Goal: Task Accomplishment & Management: Manage account settings

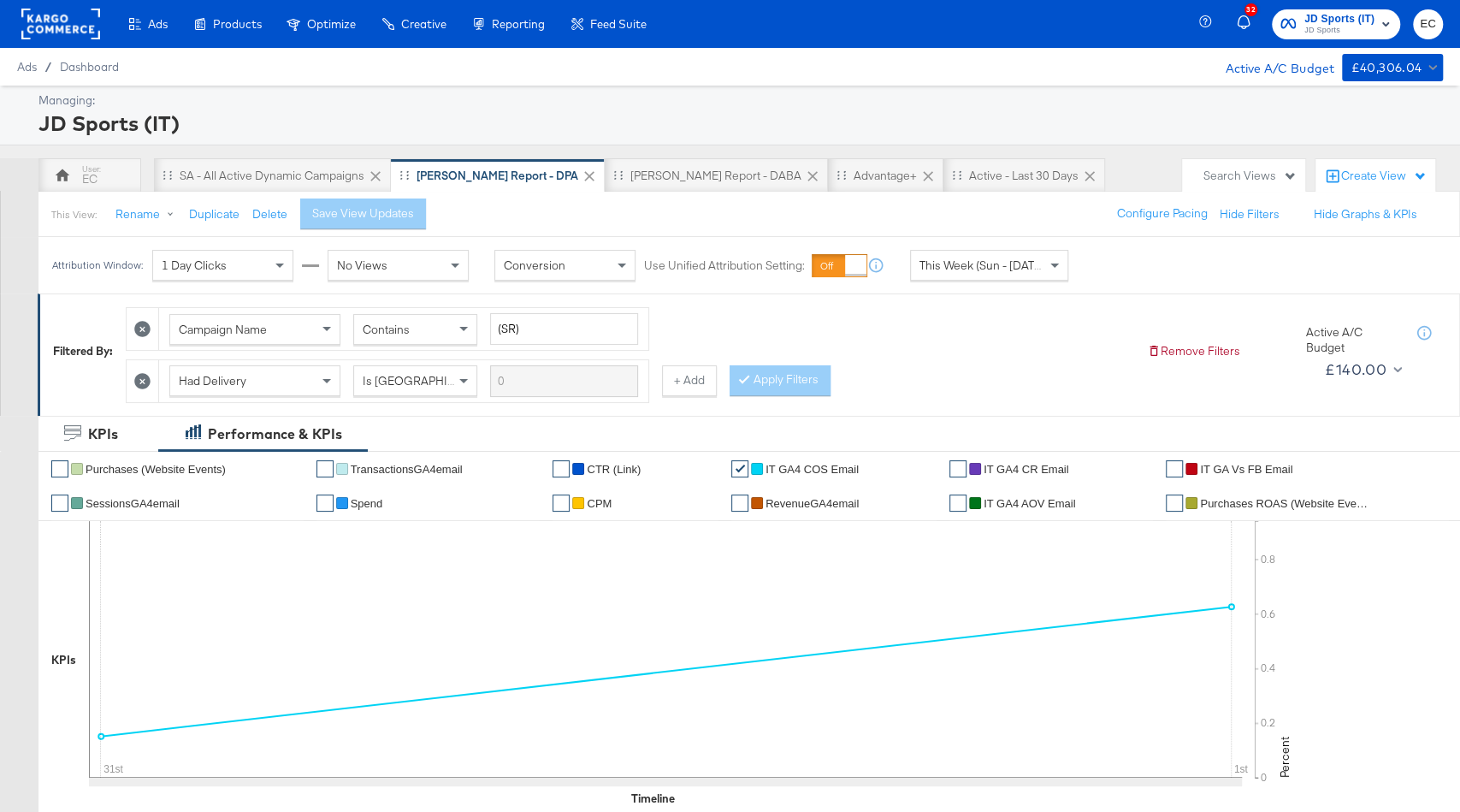
scroll to position [812, 0]
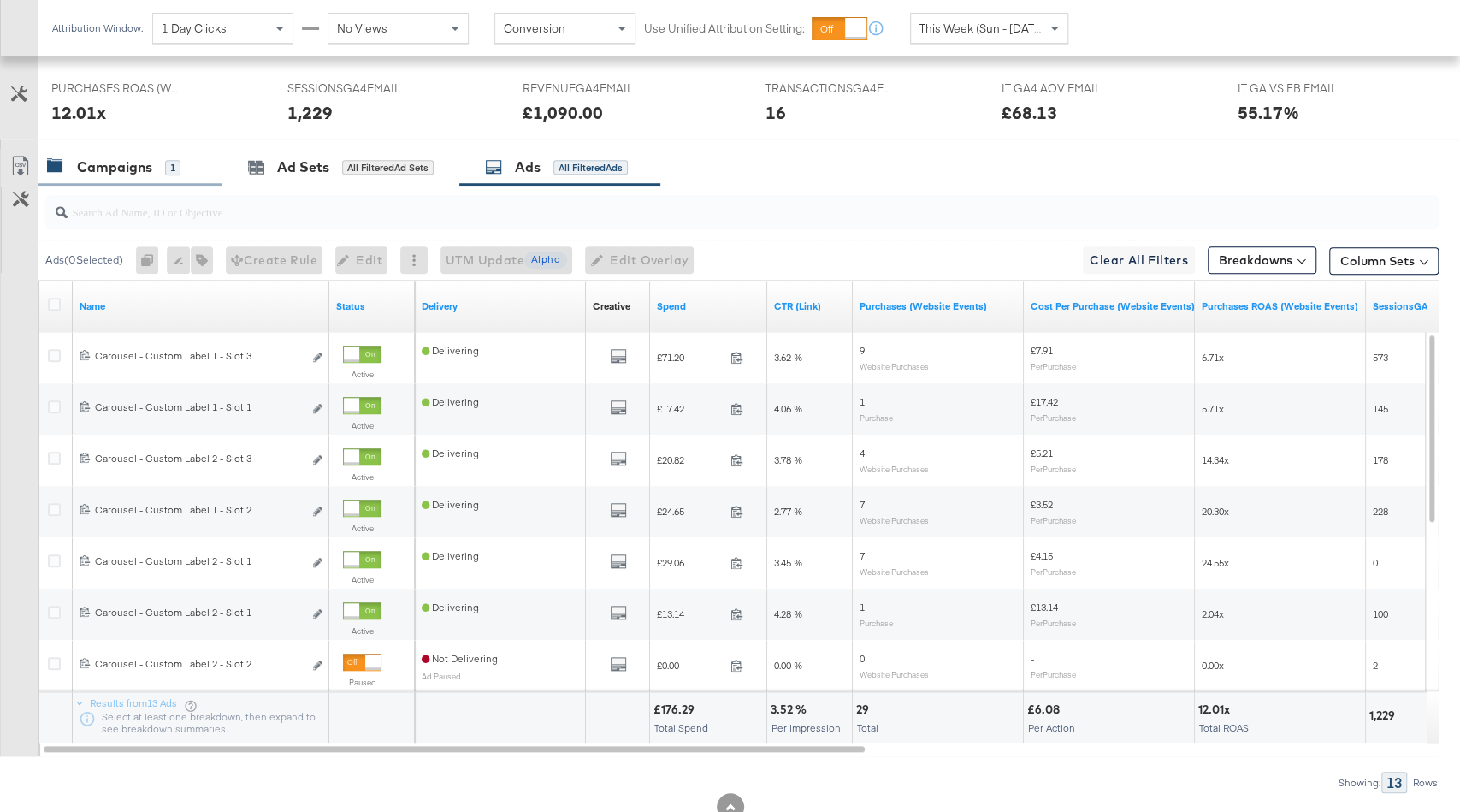
click at [168, 160] on div "1" at bounding box center [173, 168] width 16 height 16
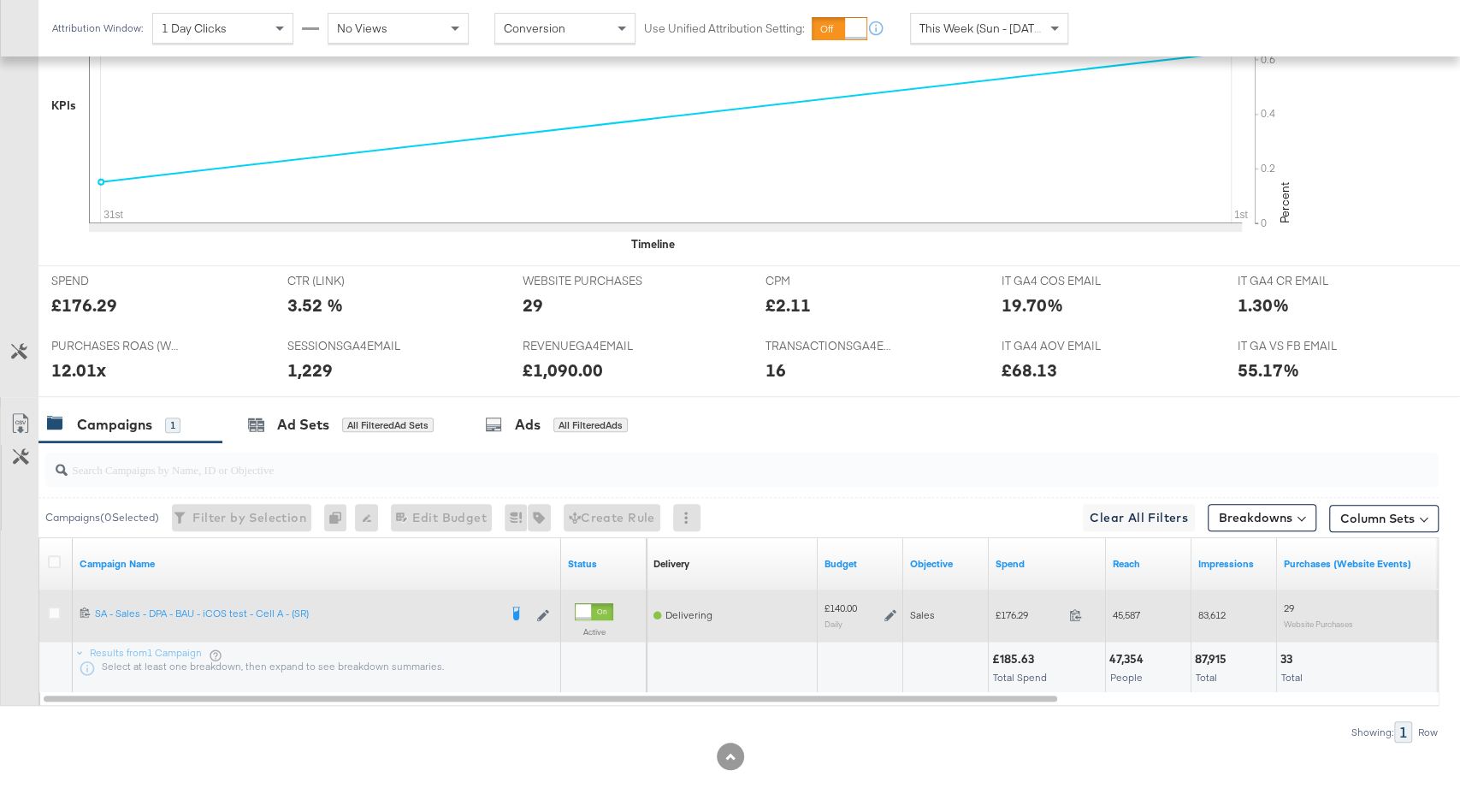
click at [885, 612] on icon at bounding box center [890, 615] width 12 height 12
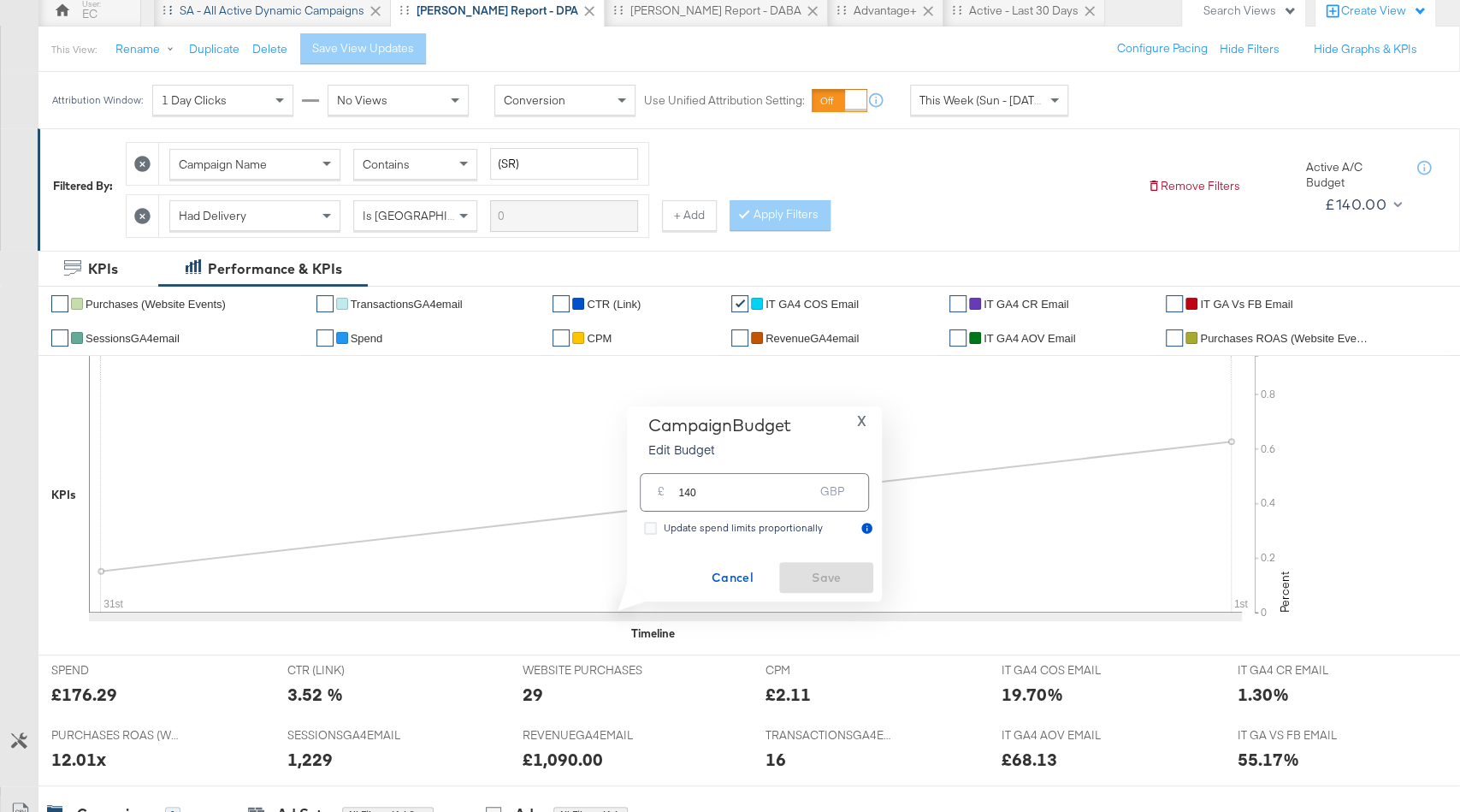
scroll to position [141, 0]
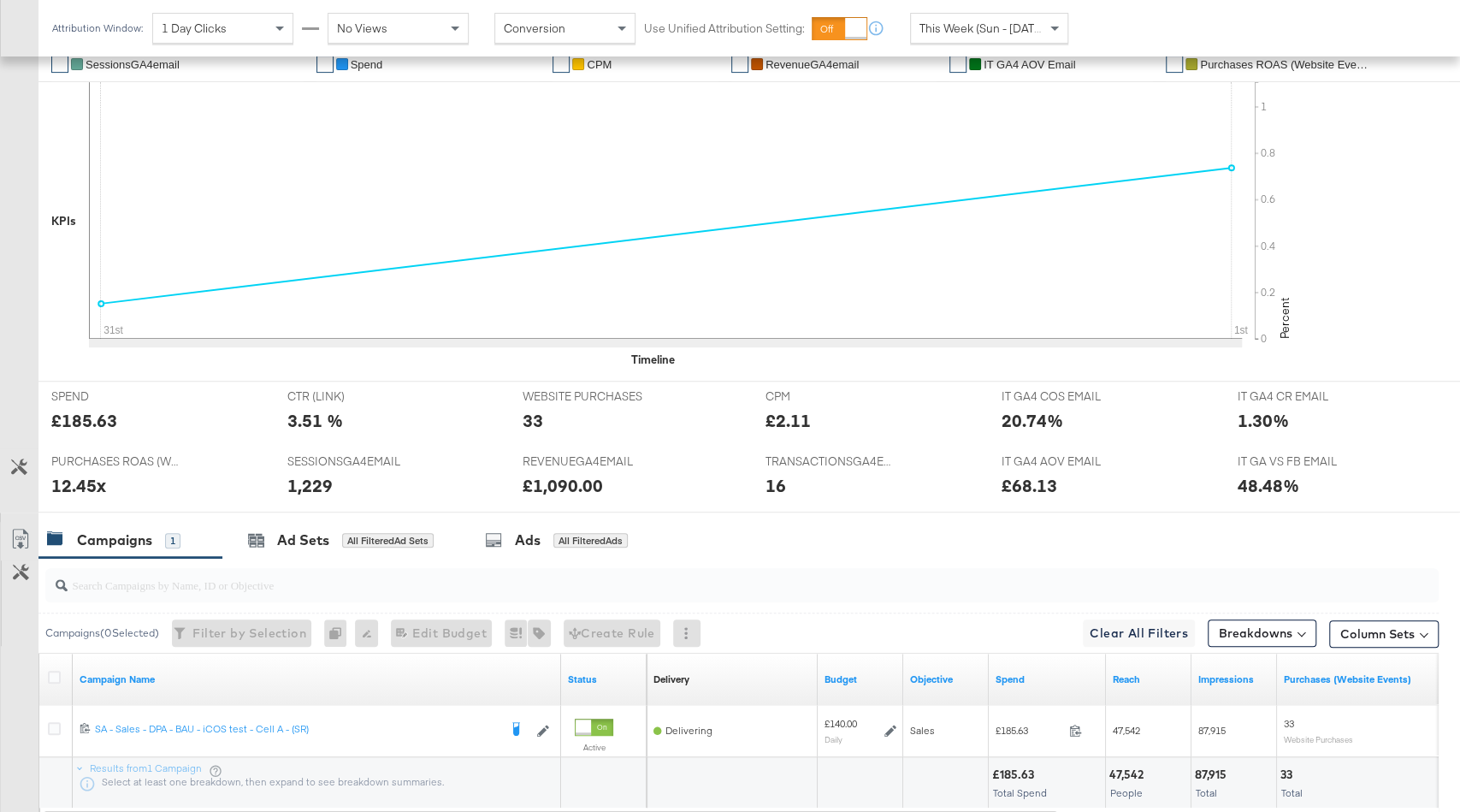
scroll to position [554, 0]
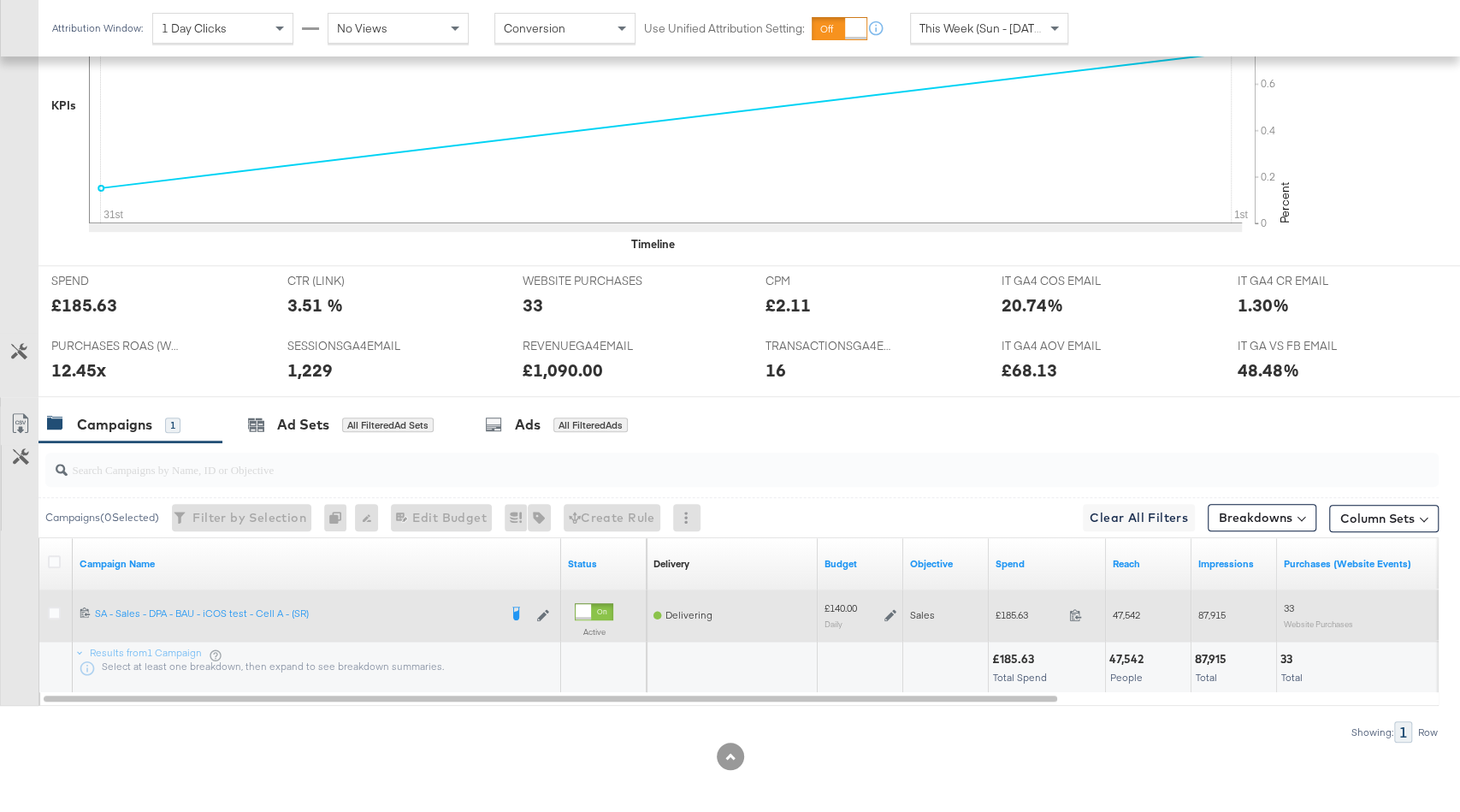
click at [890, 614] on icon at bounding box center [890, 615] width 12 height 12
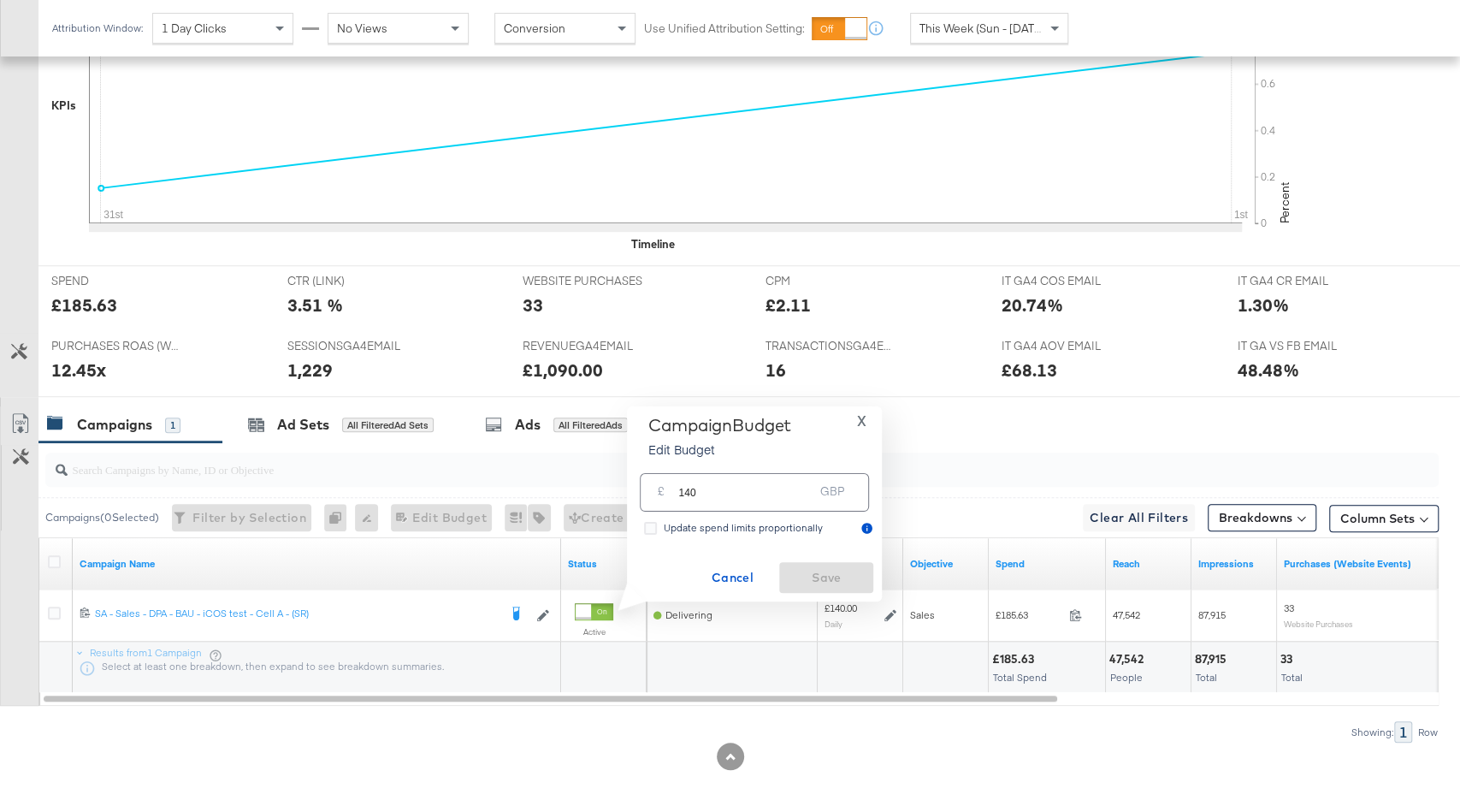
click at [689, 494] on input "140" at bounding box center [746, 486] width 135 height 37
type input "180"
click at [842, 576] on span "Save" at bounding box center [827, 578] width 80 height 21
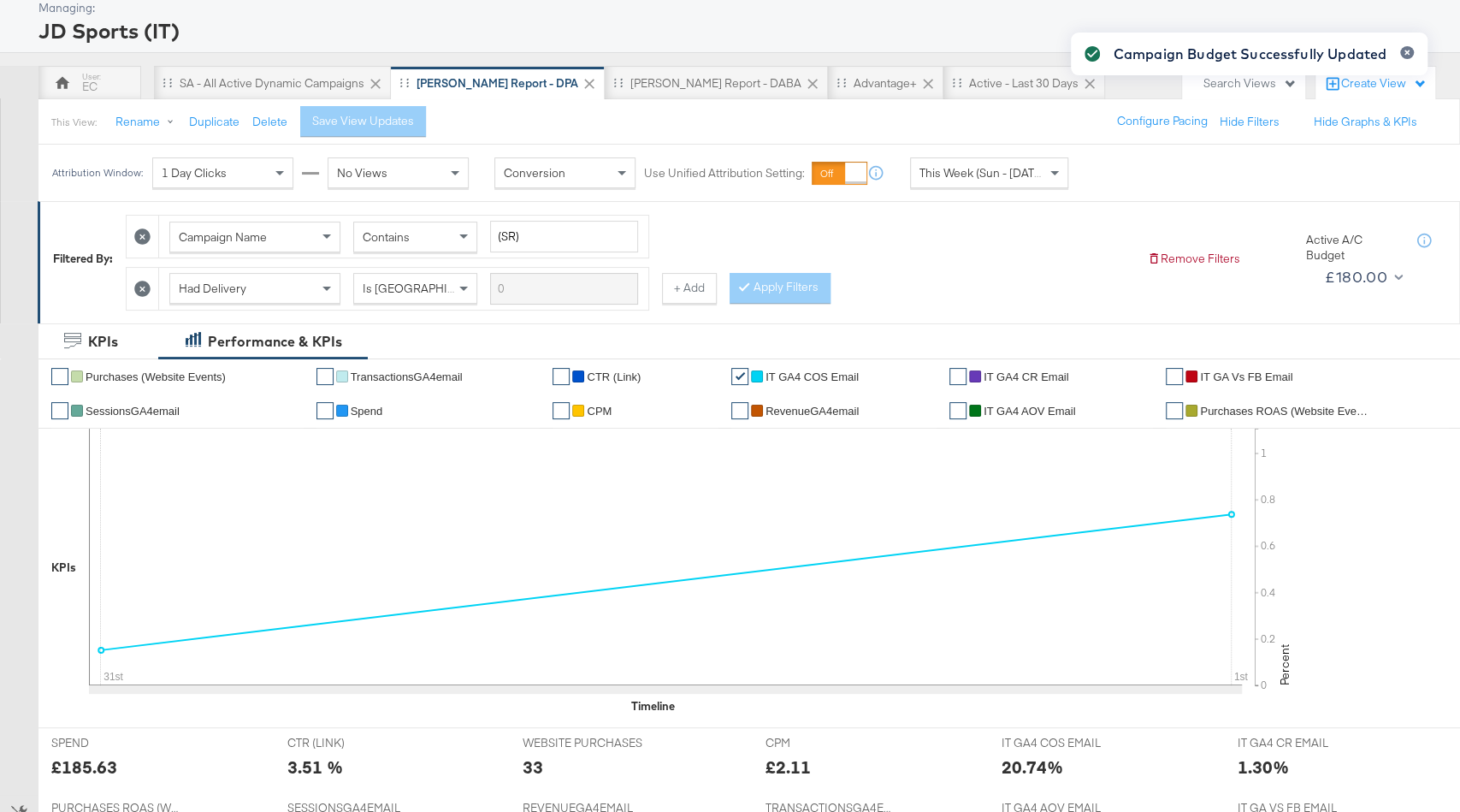
scroll to position [53, 0]
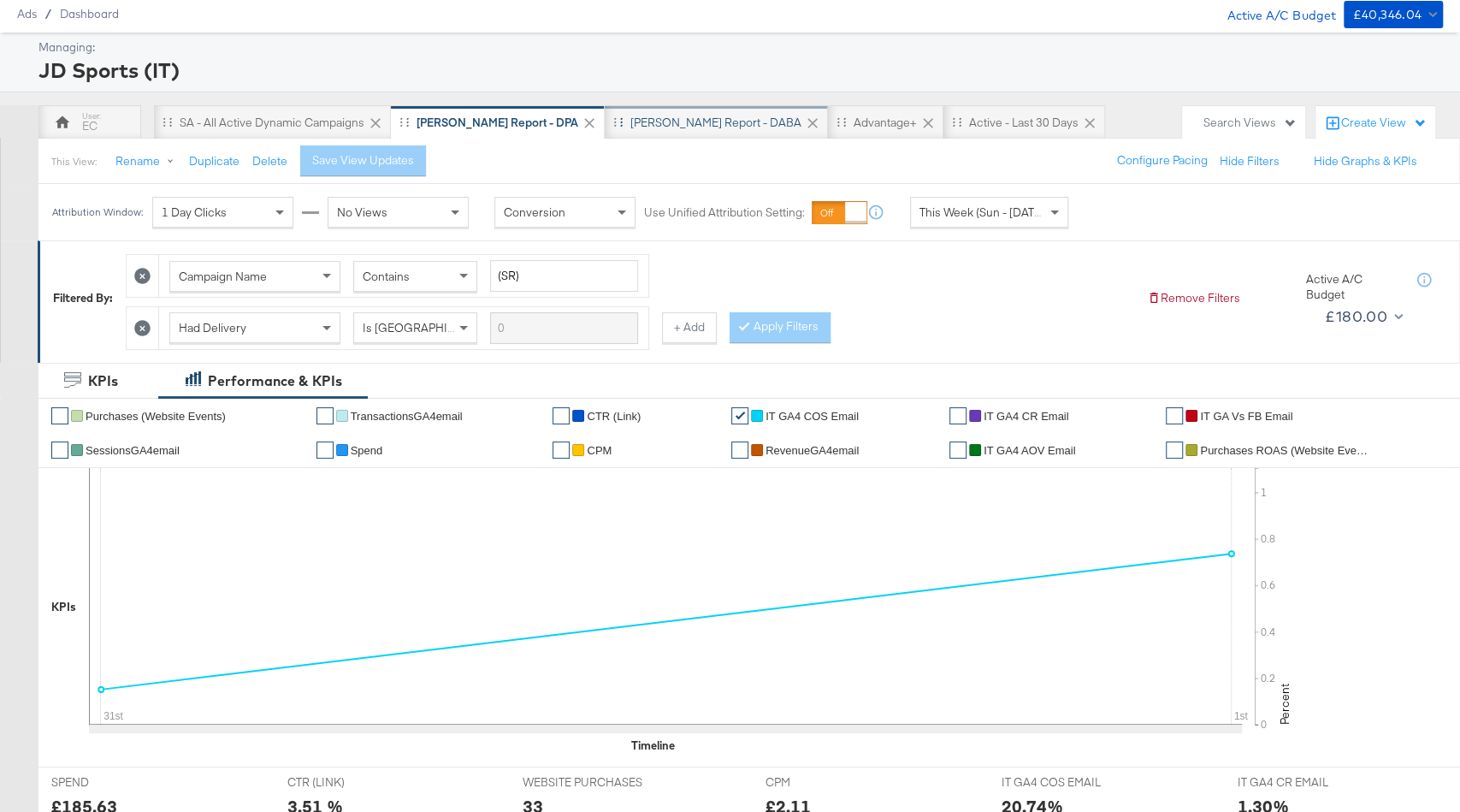
click at [630, 128] on div "[PERSON_NAME] Report - DABA" at bounding box center [715, 122] width 171 height 17
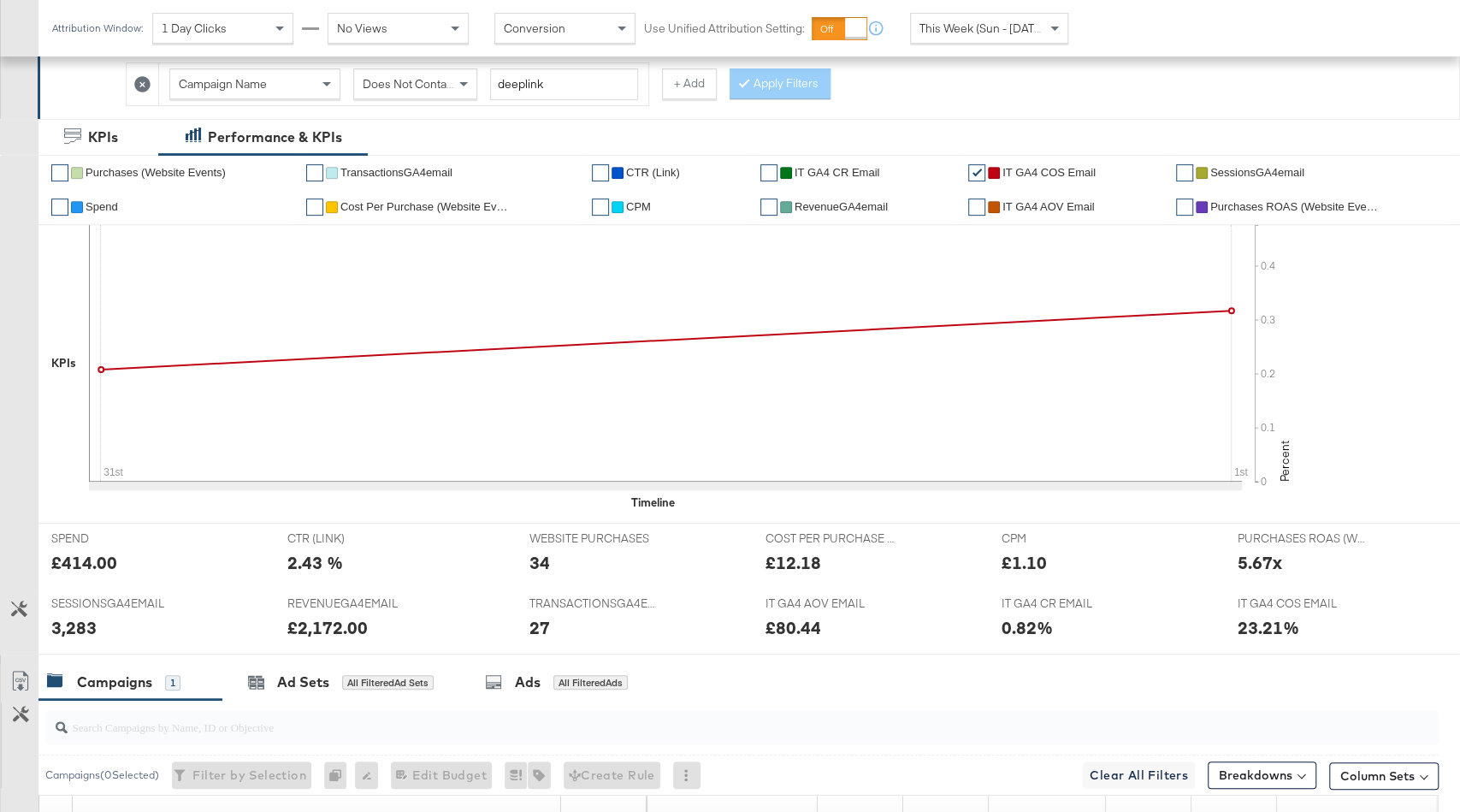
scroll to position [655, 0]
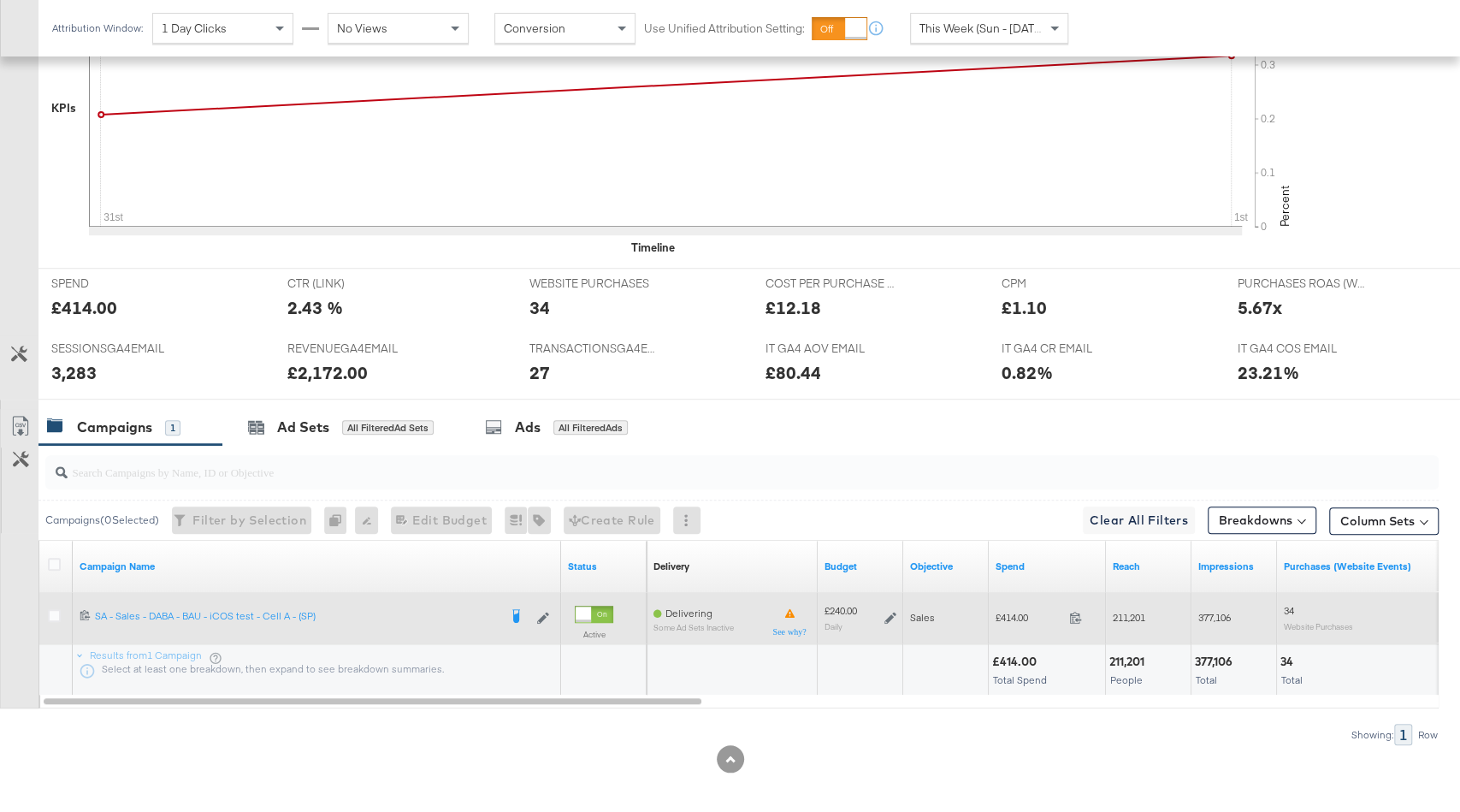
click at [890, 612] on icon at bounding box center [890, 618] width 12 height 12
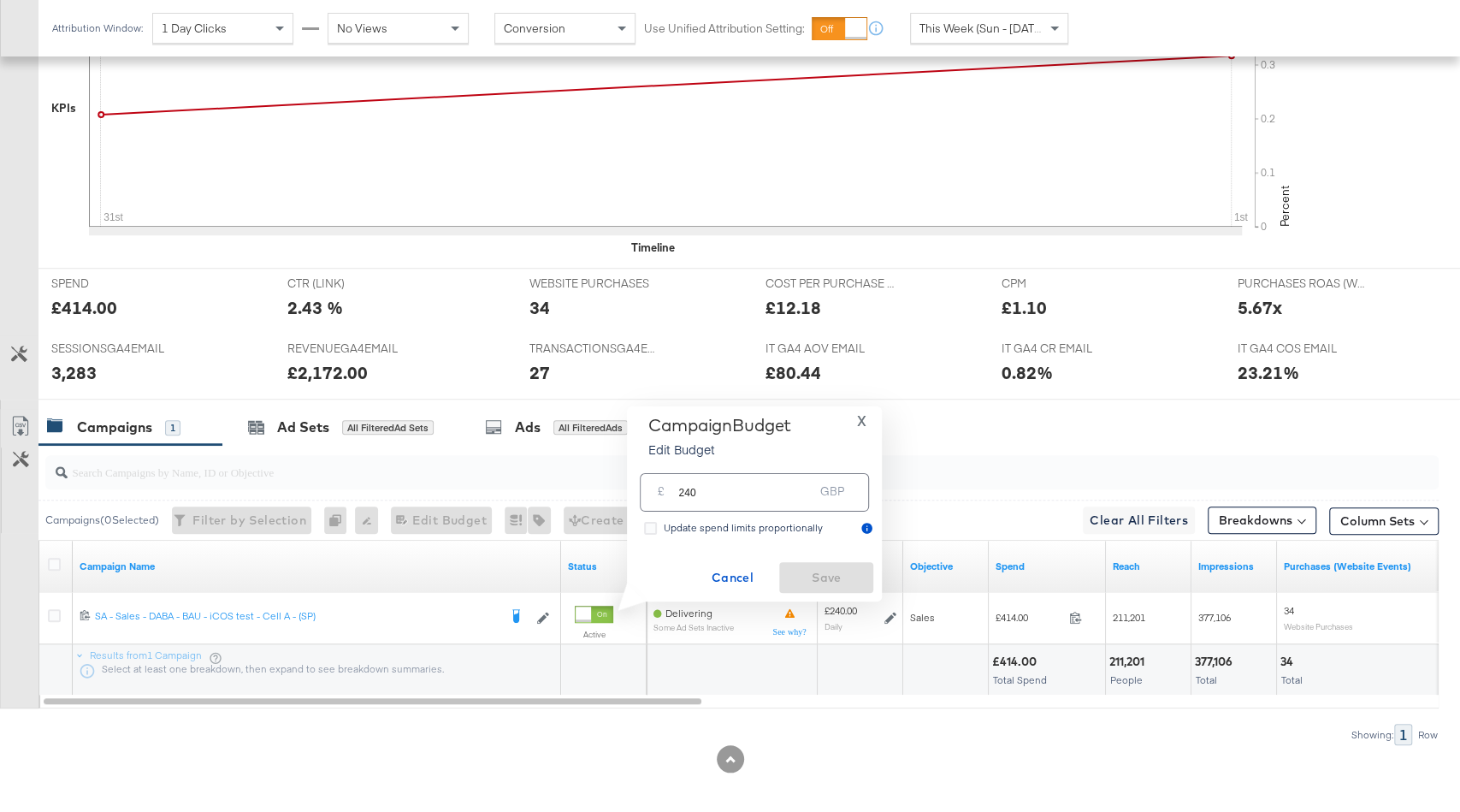
click at [866, 426] on span "X" at bounding box center [862, 421] width 10 height 24
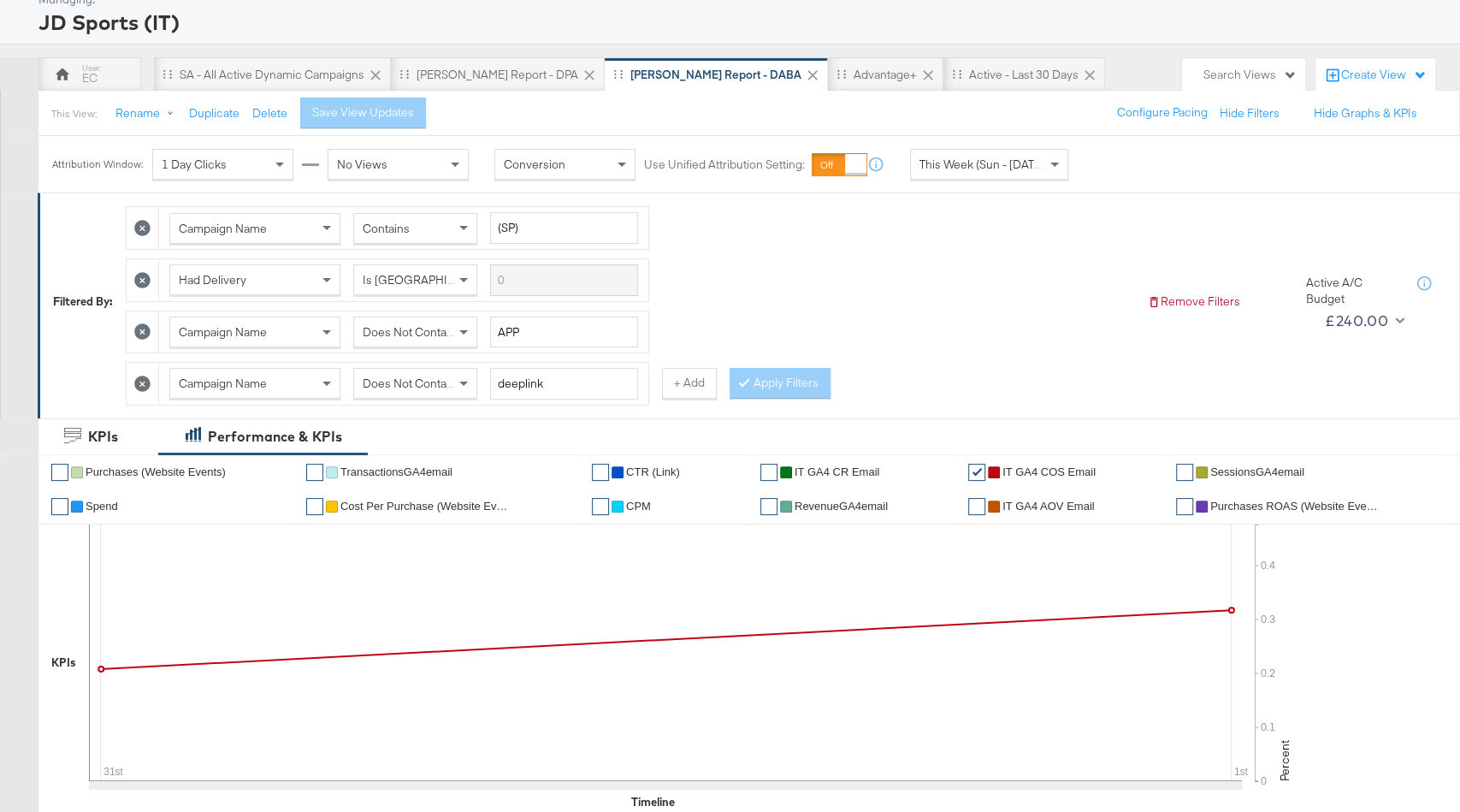
scroll to position [4, 0]
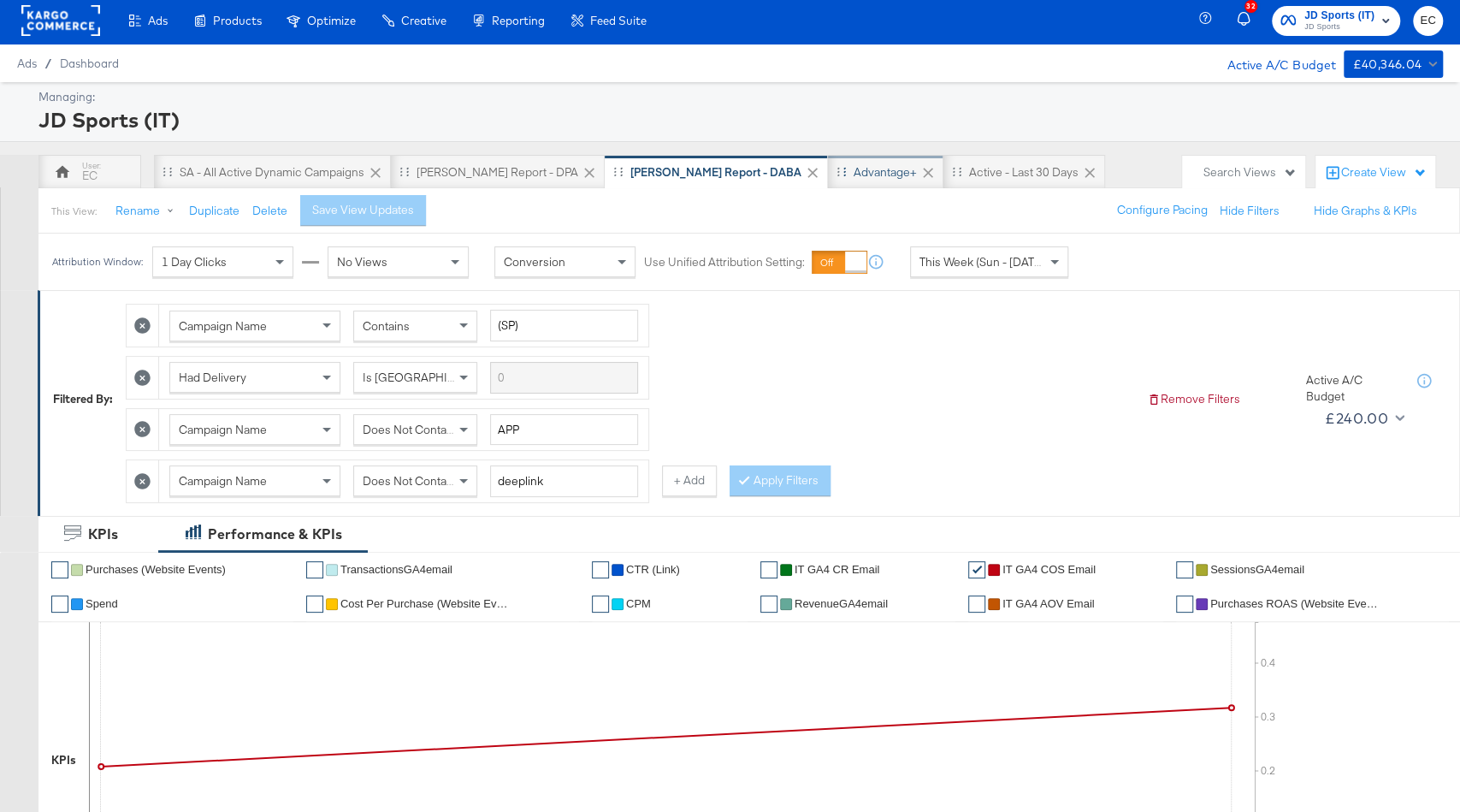
click at [854, 177] on div "Advantage+" at bounding box center [885, 172] width 63 height 17
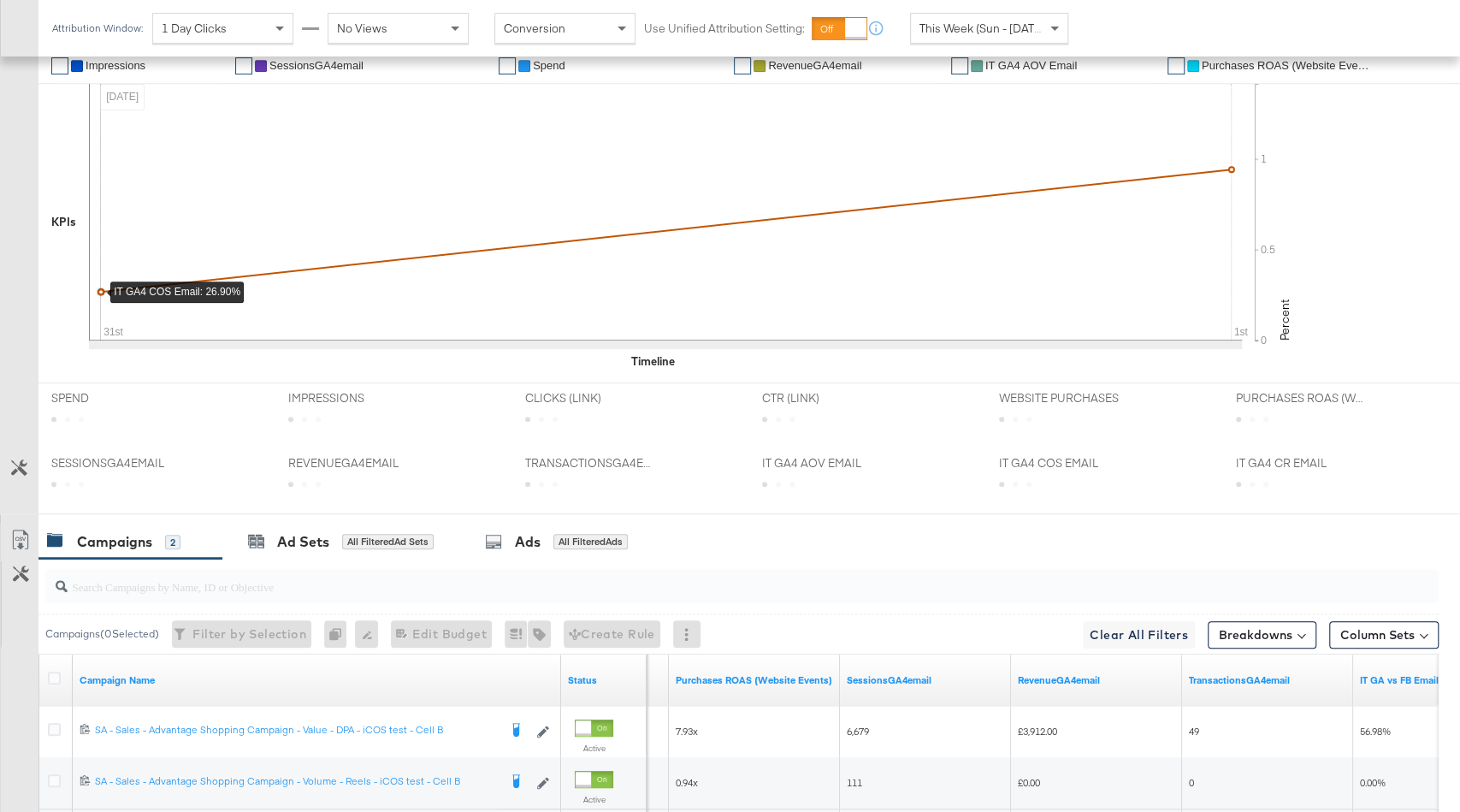
scroll to position [656, 0]
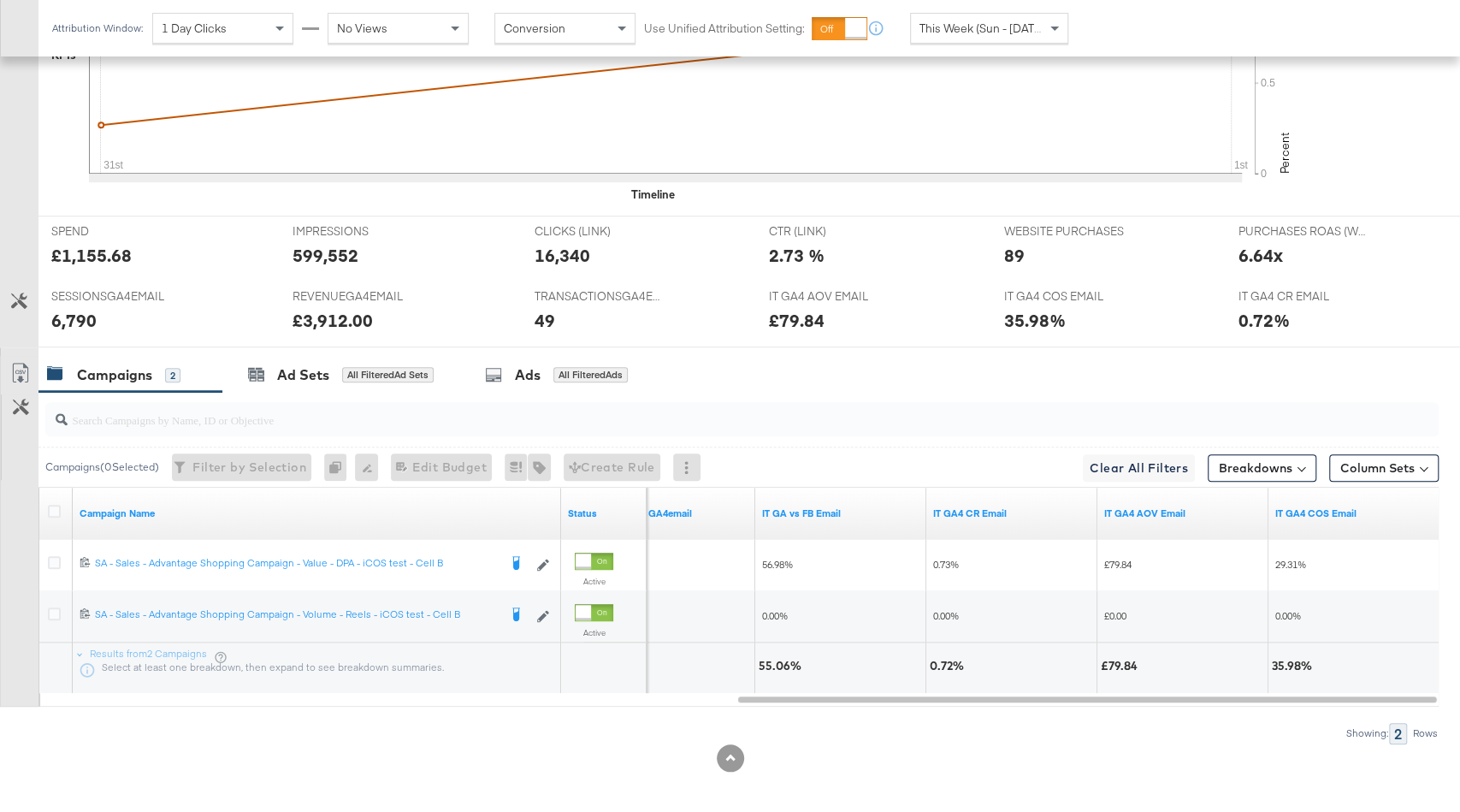
click at [966, 39] on div "This Week (Sun - [DATE])" at bounding box center [990, 28] width 156 height 29
click at [370, 367] on div "All Filtered Ad Sets" at bounding box center [388, 375] width 92 height 16
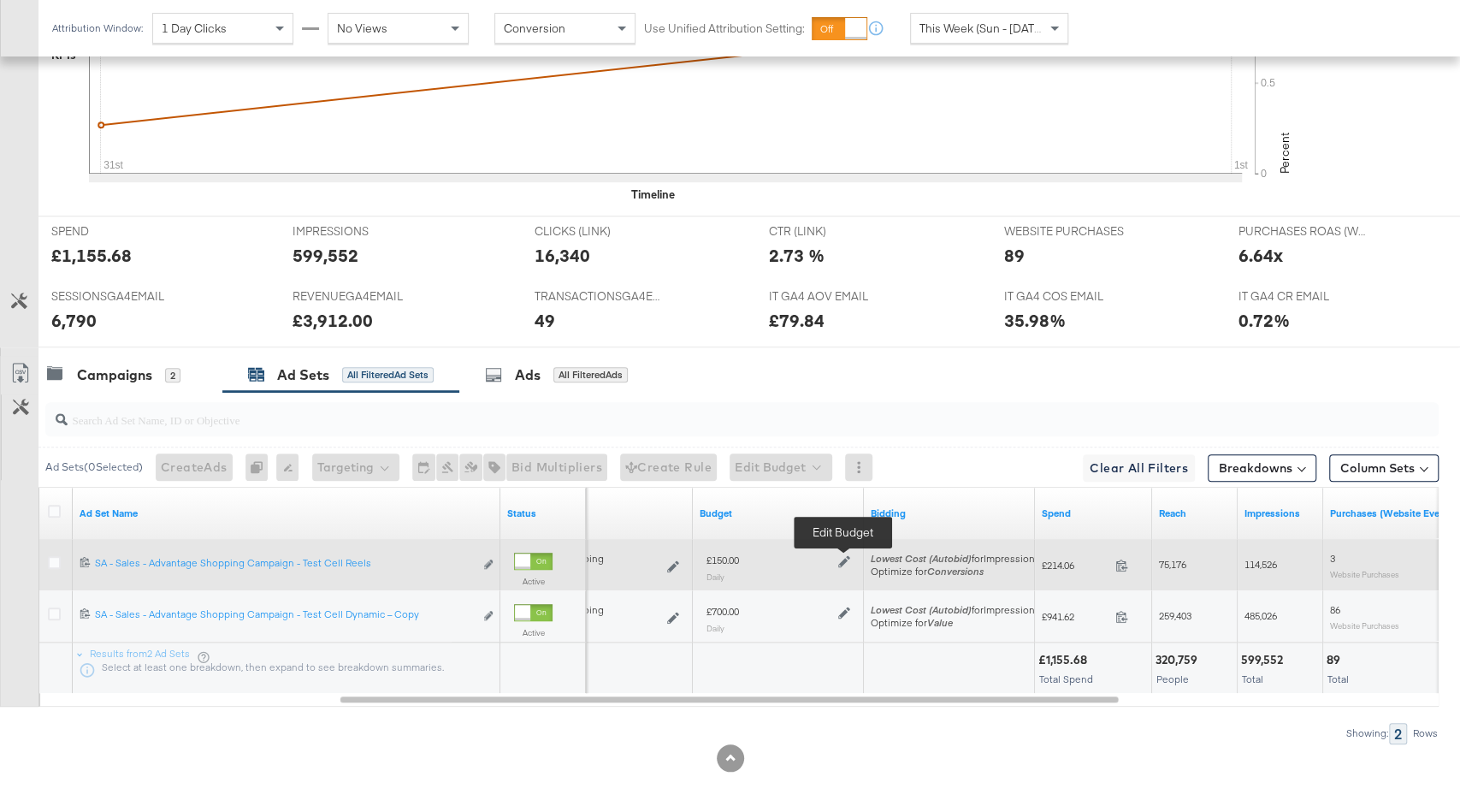
click at [848, 555] on icon at bounding box center [844, 561] width 12 height 12
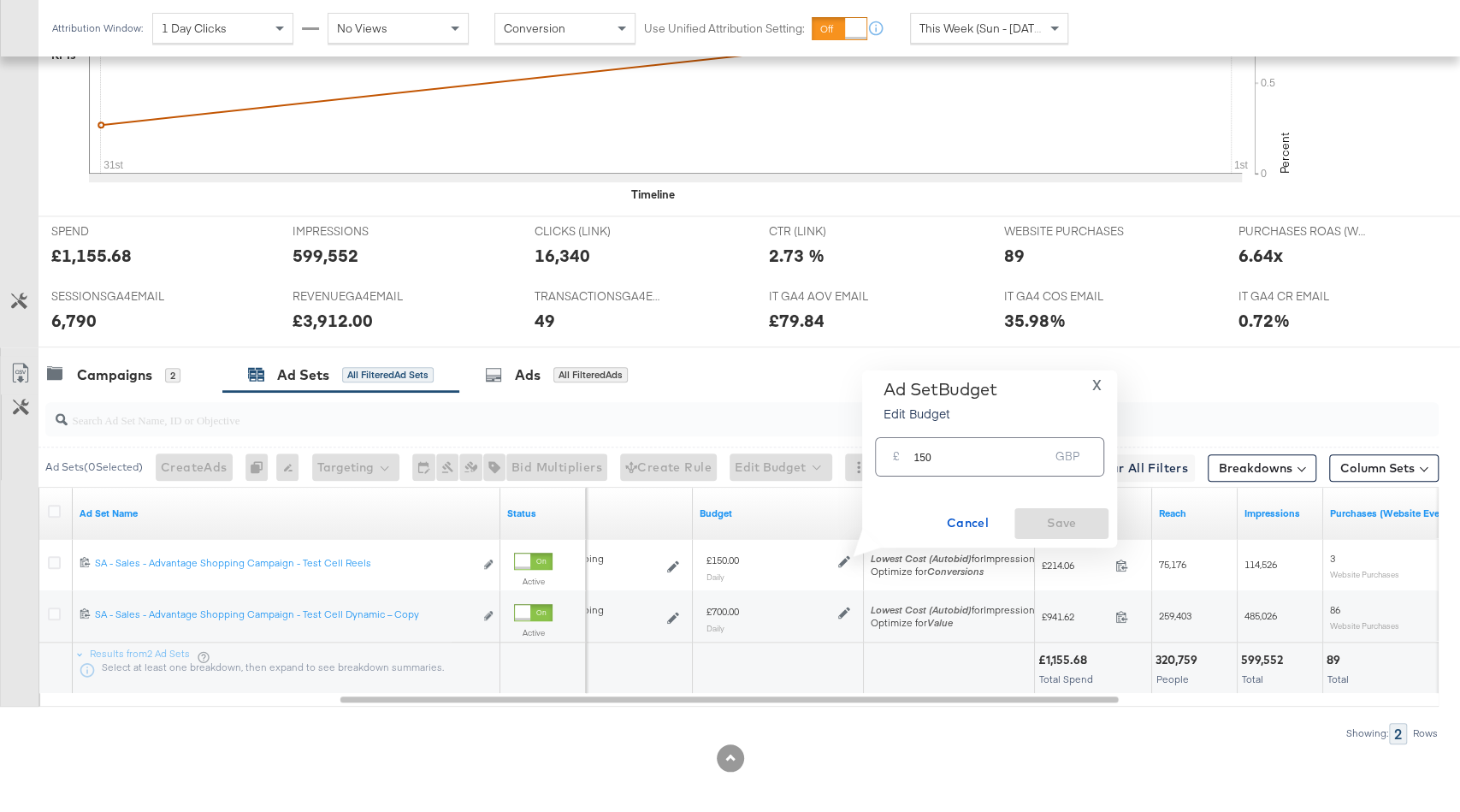
click at [952, 467] on input "150" at bounding box center [981, 450] width 135 height 37
type input "200"
click at [1069, 516] on span "Save" at bounding box center [1062, 523] width 80 height 21
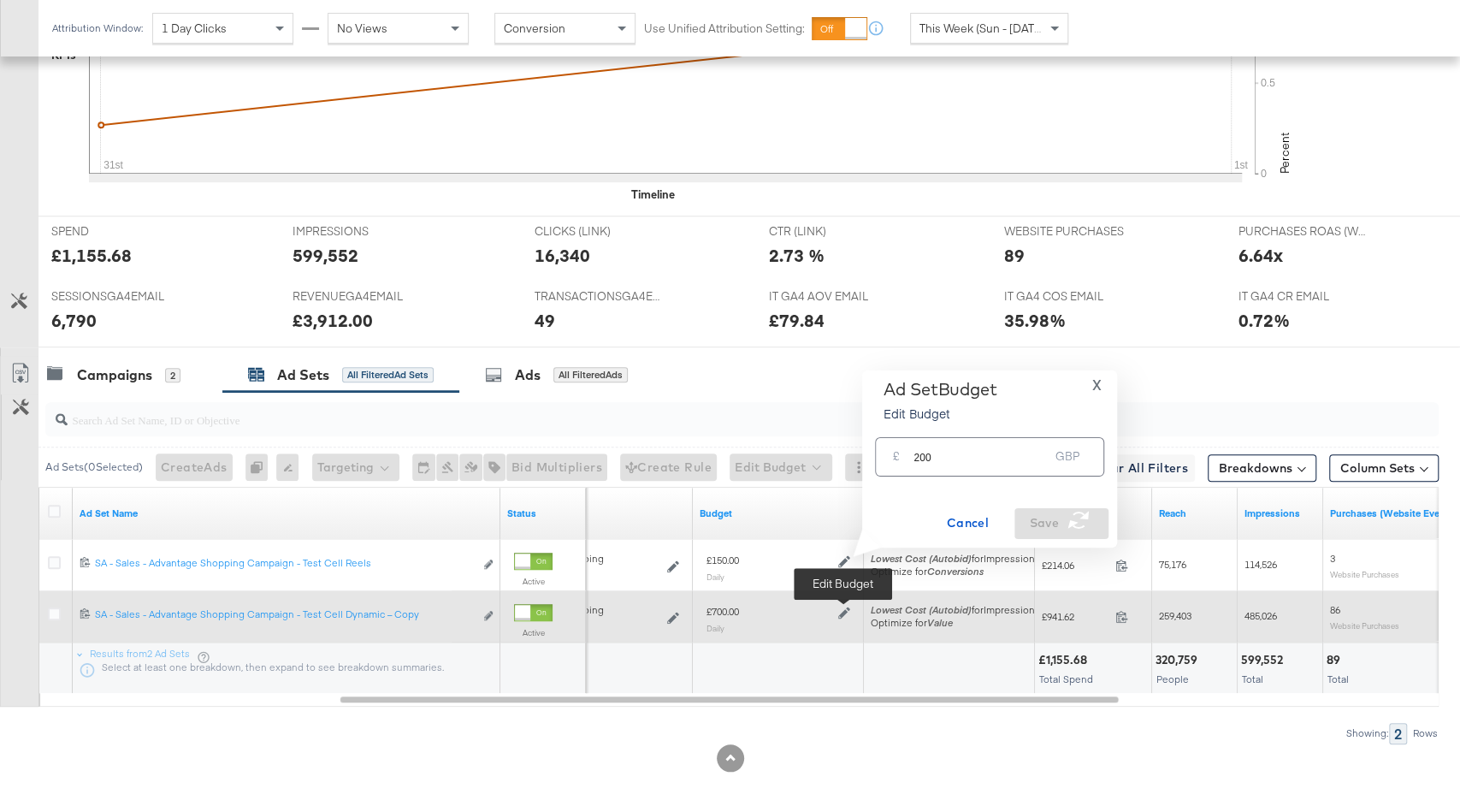
click at [843, 607] on icon at bounding box center [844, 613] width 12 height 12
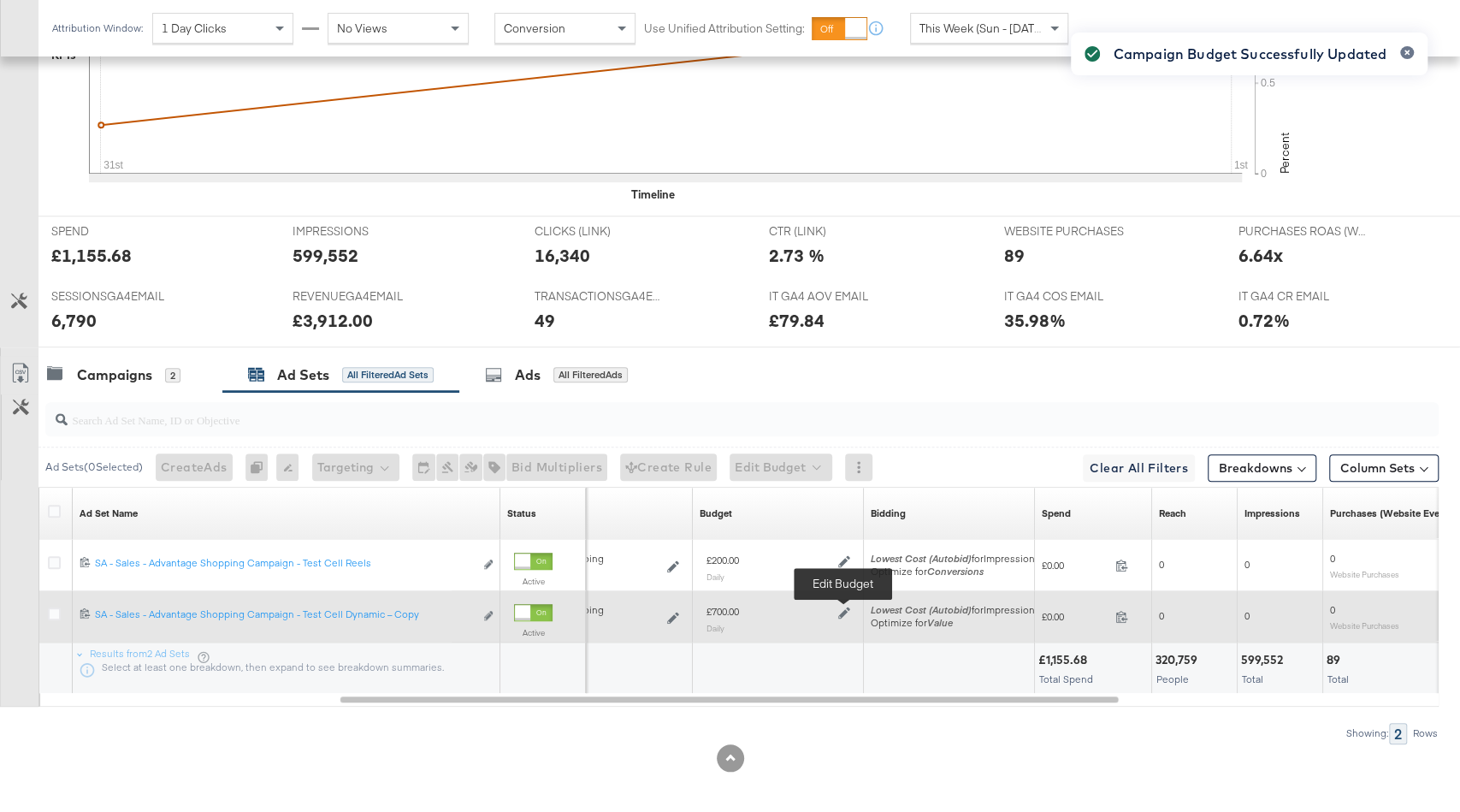
click at [841, 612] on icon at bounding box center [844, 612] width 12 height 12
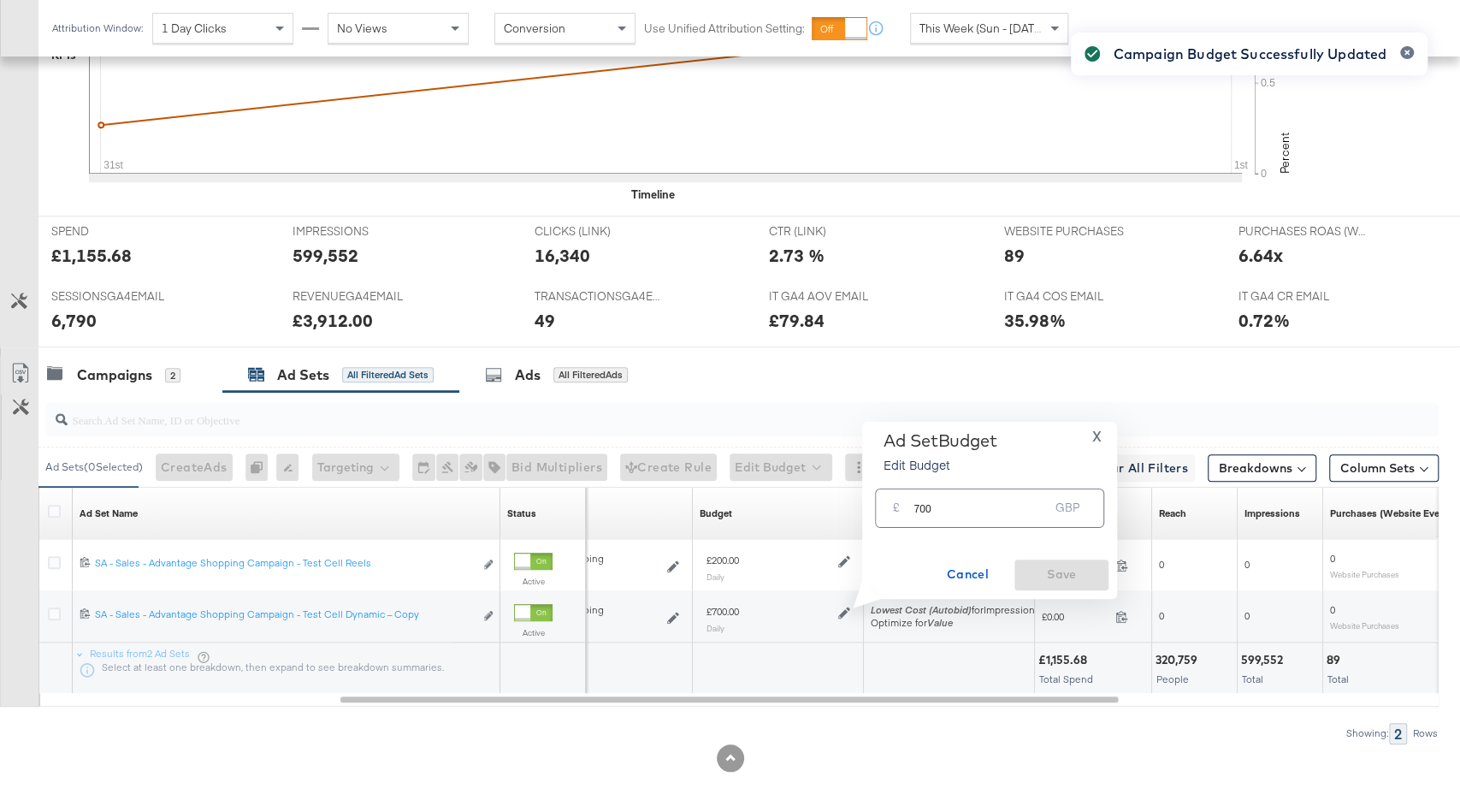
click at [941, 520] on div "£ 700 GBP" at bounding box center [990, 508] width 229 height 38
click at [939, 507] on input "700" at bounding box center [981, 501] width 135 height 37
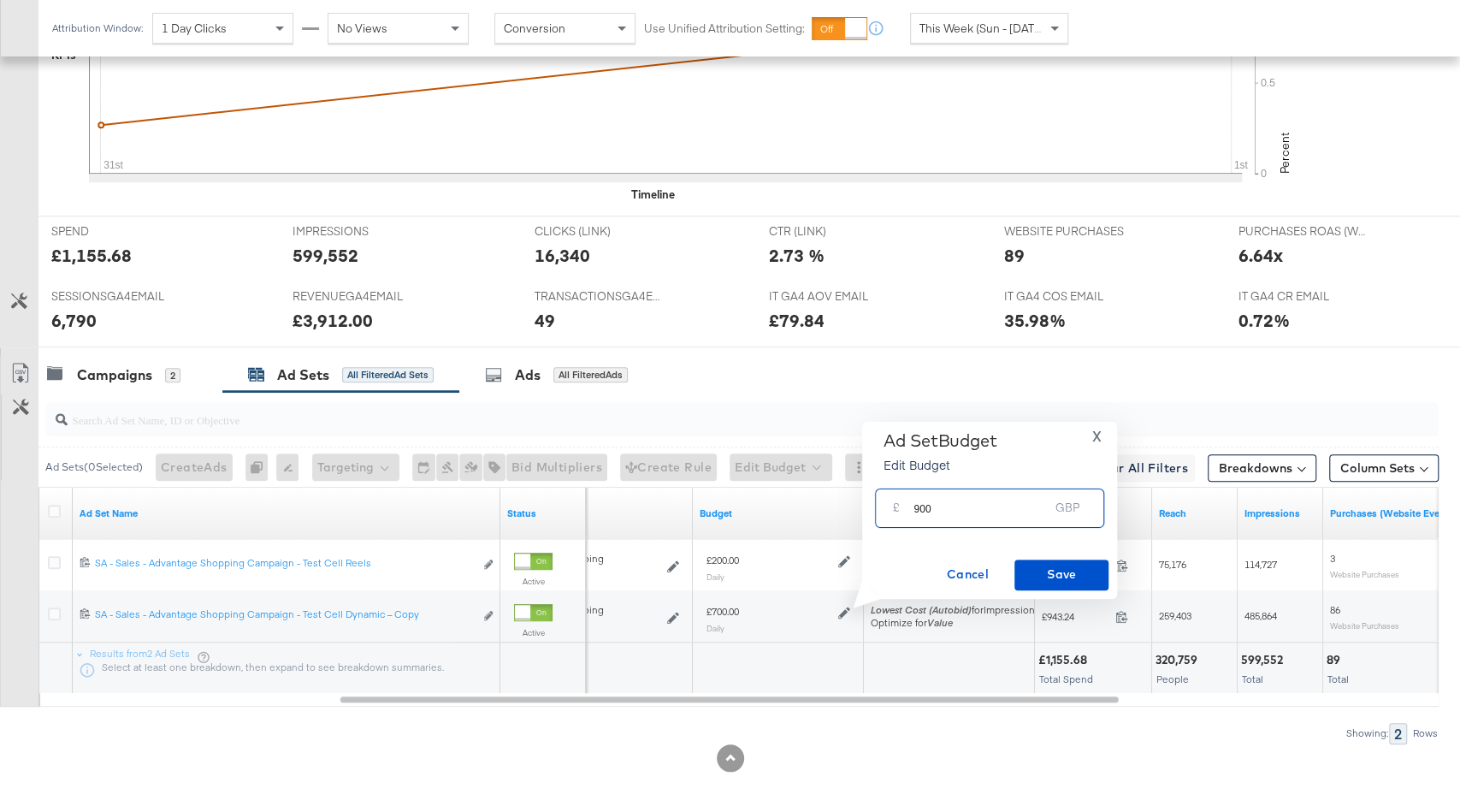
type input "900"
click at [1058, 565] on span "Save" at bounding box center [1062, 575] width 80 height 21
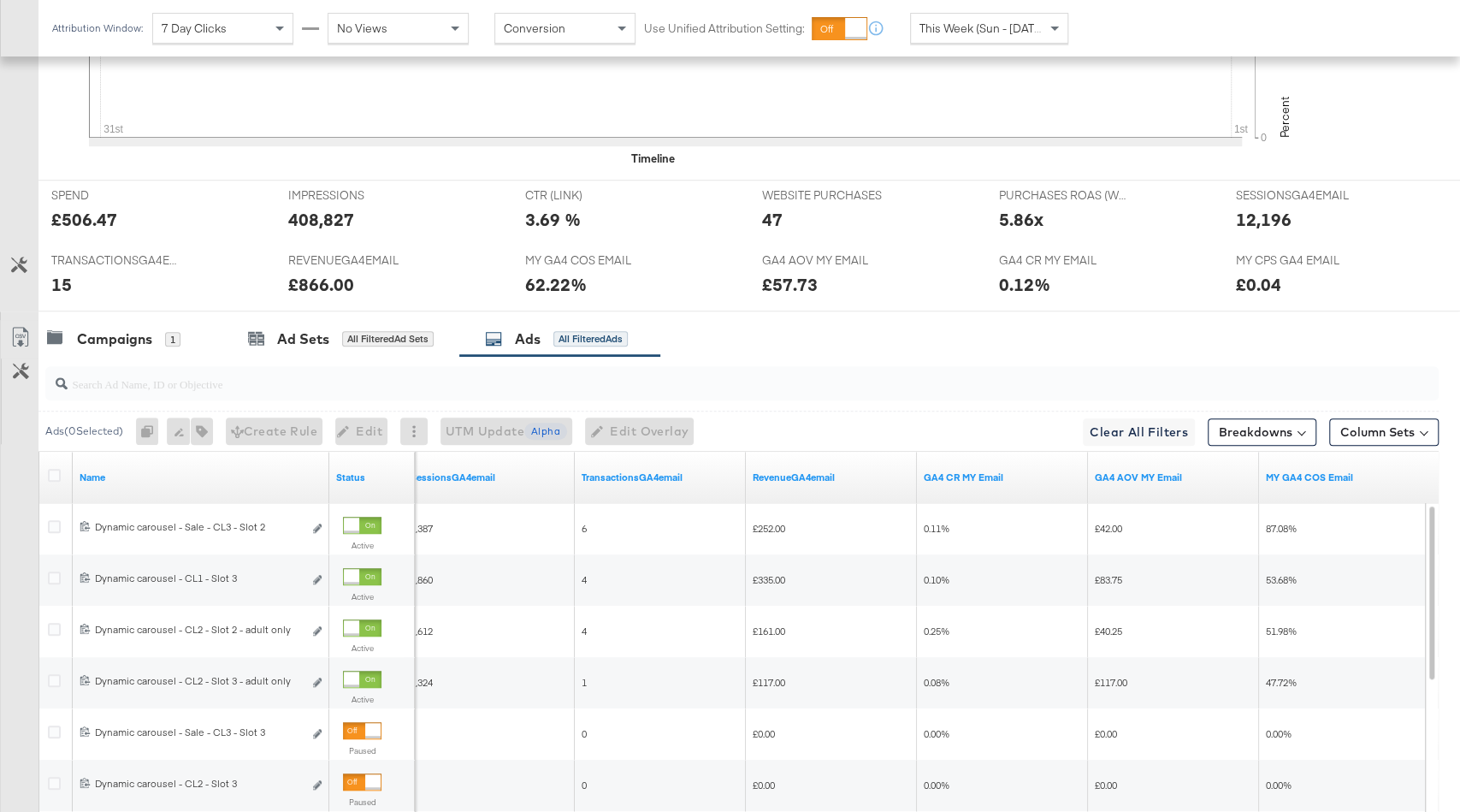
scroll to position [726, 0]
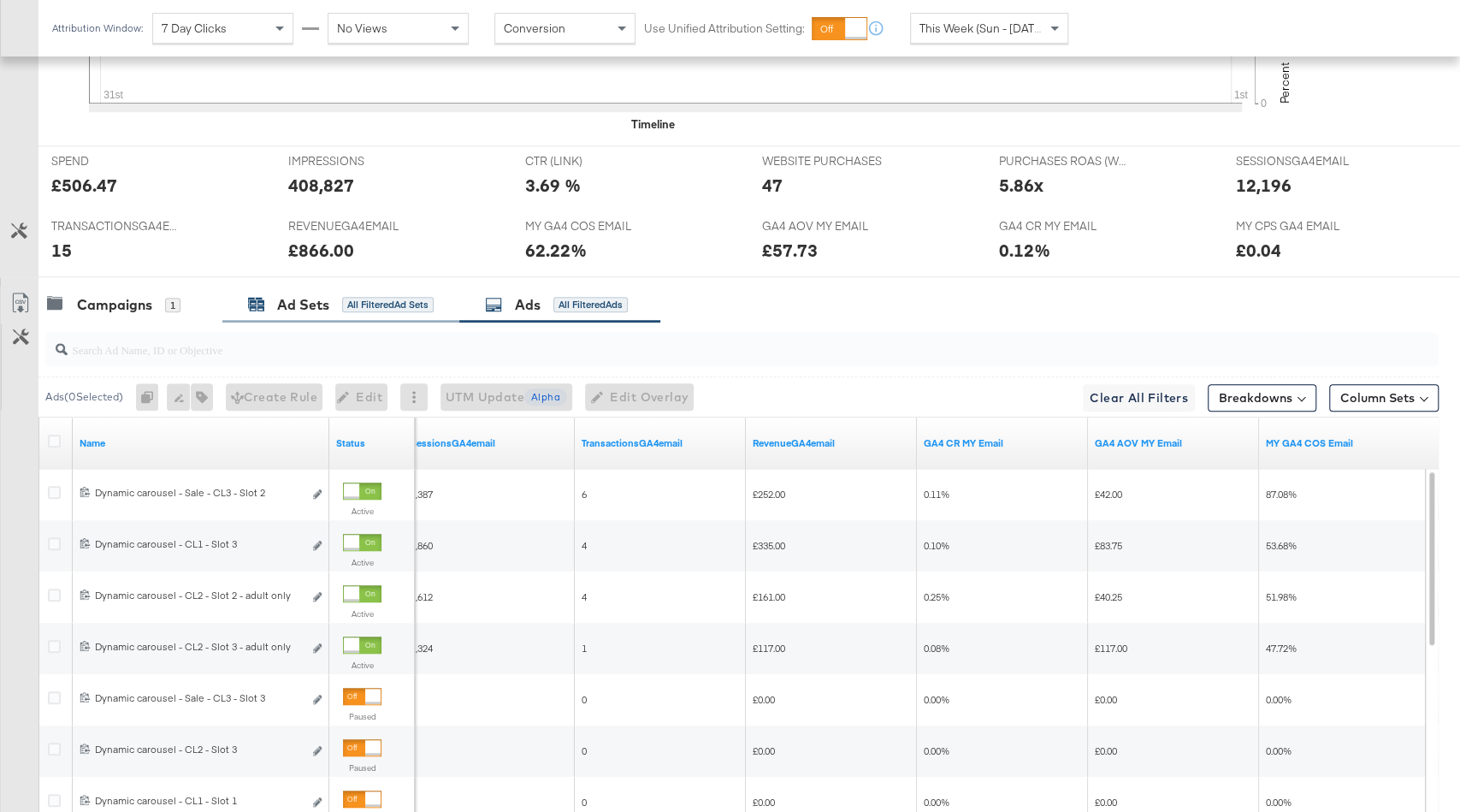
click at [371, 302] on div "All Filtered Ad Sets" at bounding box center [388, 304] width 92 height 16
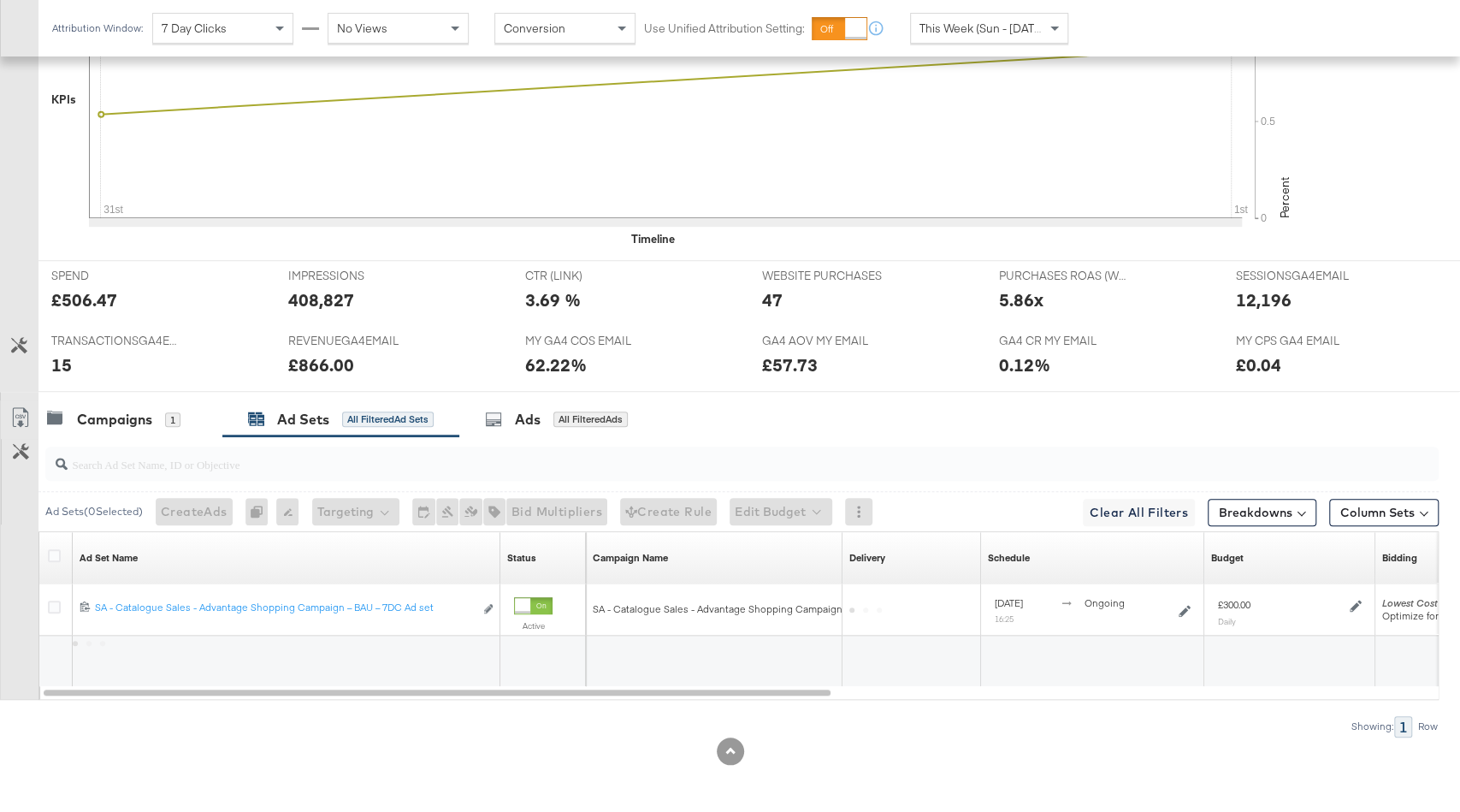
scroll to position [605, 0]
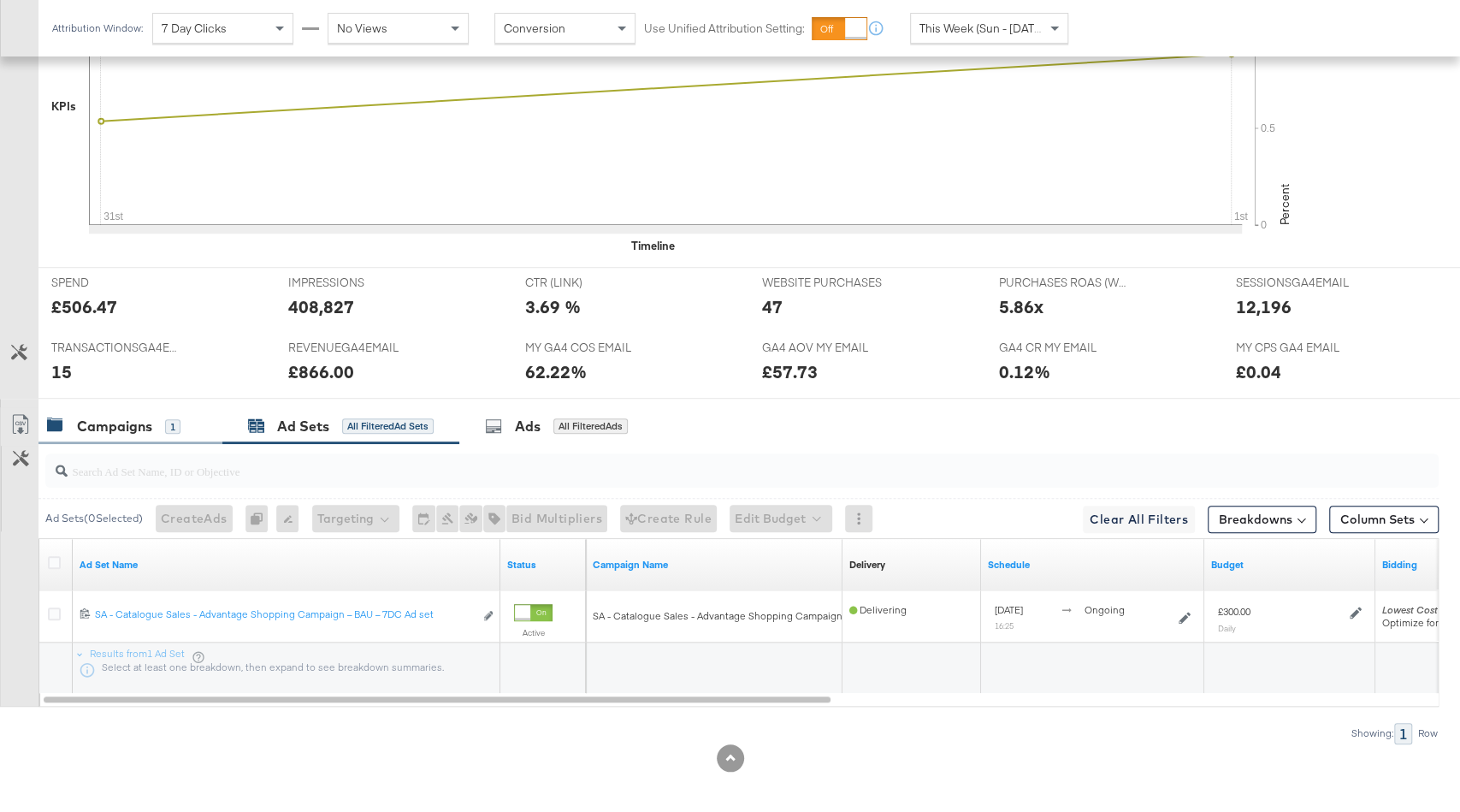
click at [149, 423] on div "Campaigns" at bounding box center [114, 426] width 75 height 20
